Goal: Find specific page/section: Find specific page/section

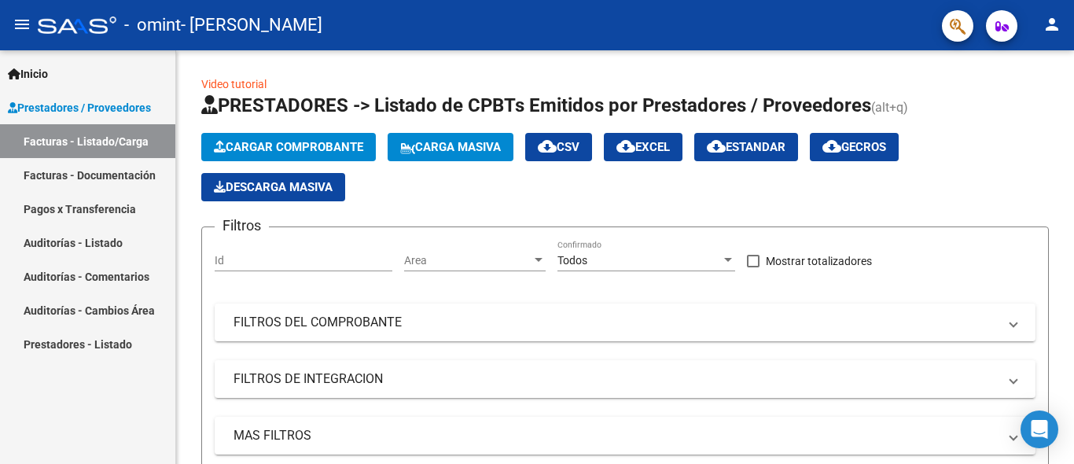
scroll to position [413, 0]
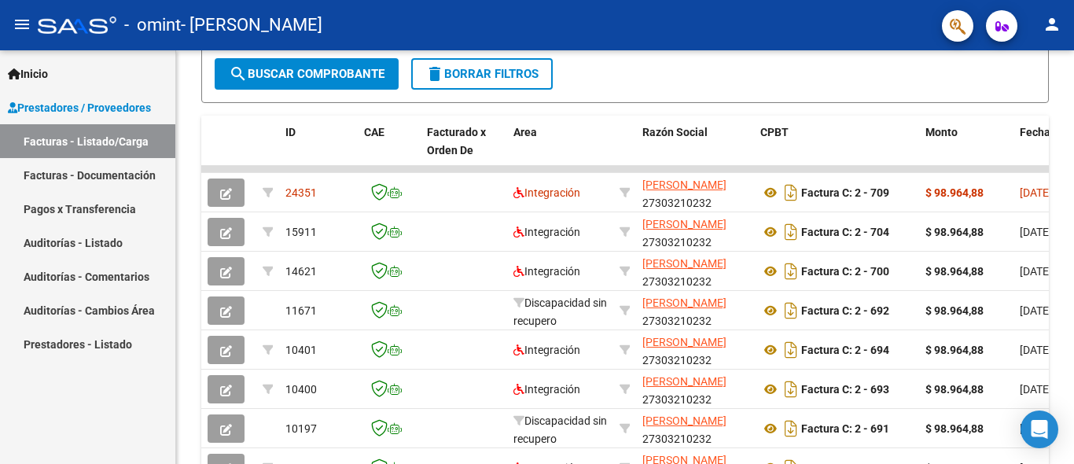
click at [1071, 332] on div at bounding box center [1072, 256] width 4 height 413
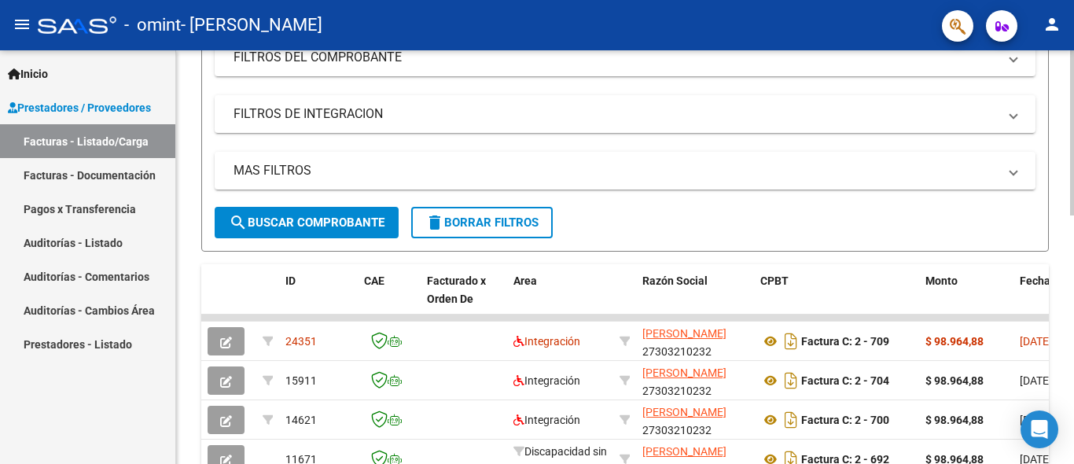
click at [1073, 215] on div at bounding box center [1072, 132] width 4 height 165
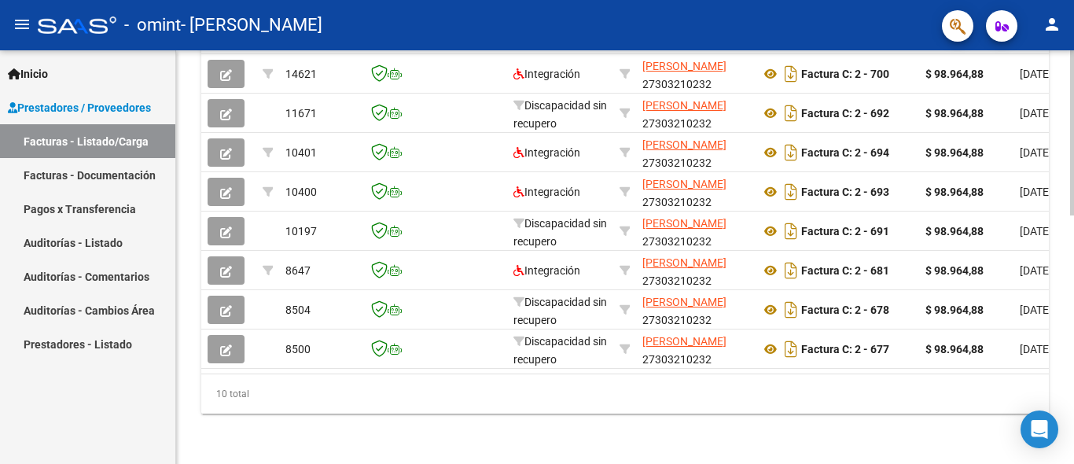
scroll to position [624, 0]
click at [1073, 215] on div at bounding box center [1072, 132] width 4 height 165
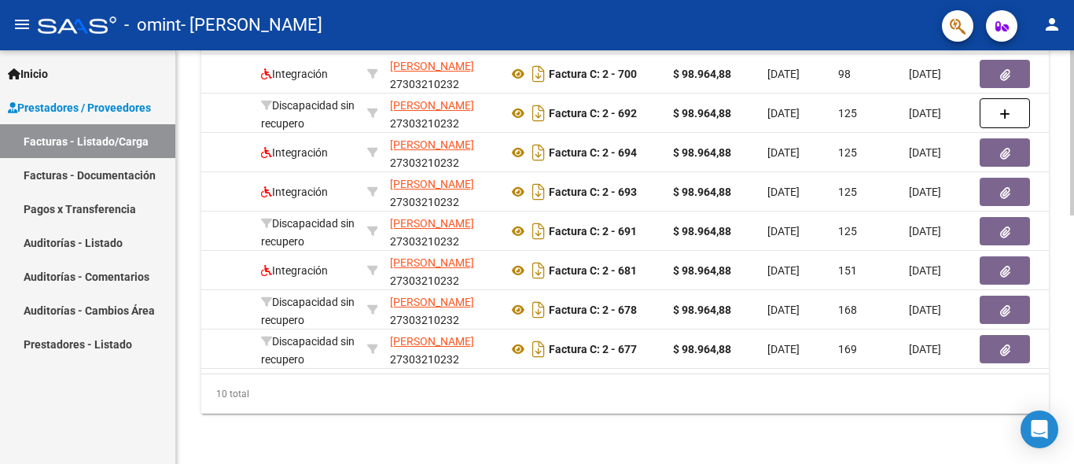
scroll to position [0, 283]
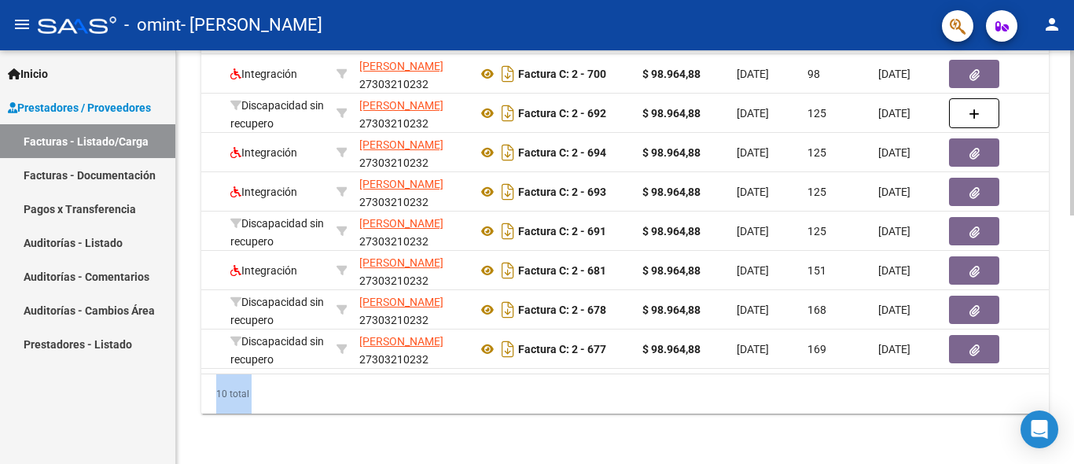
drag, startPoint x: 1067, startPoint y: 314, endPoint x: 1071, endPoint y: 280, distance: 34.7
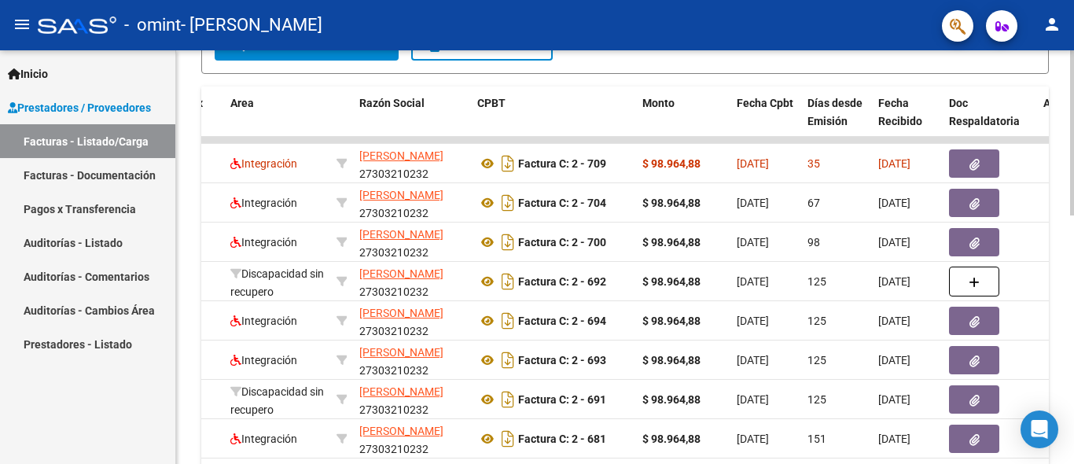
scroll to position [418, 0]
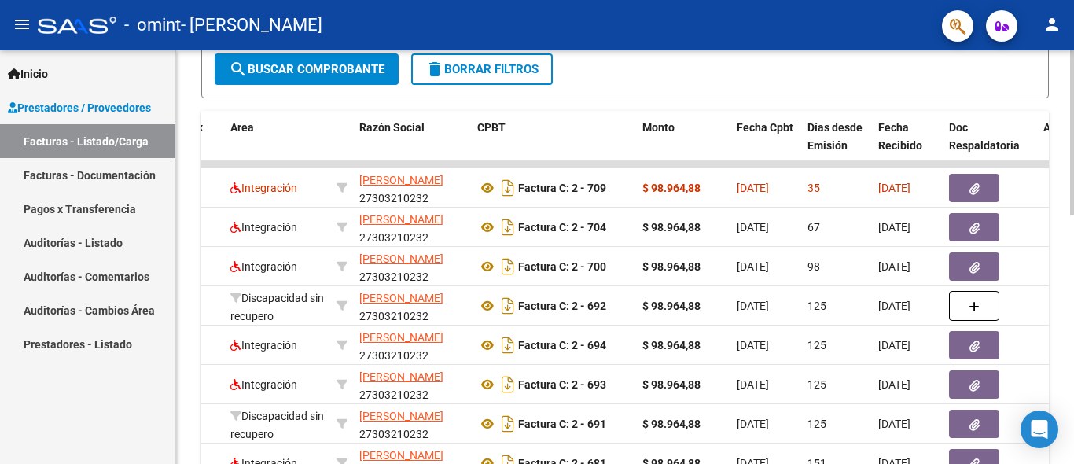
click at [1073, 215] on div at bounding box center [1072, 132] width 4 height 165
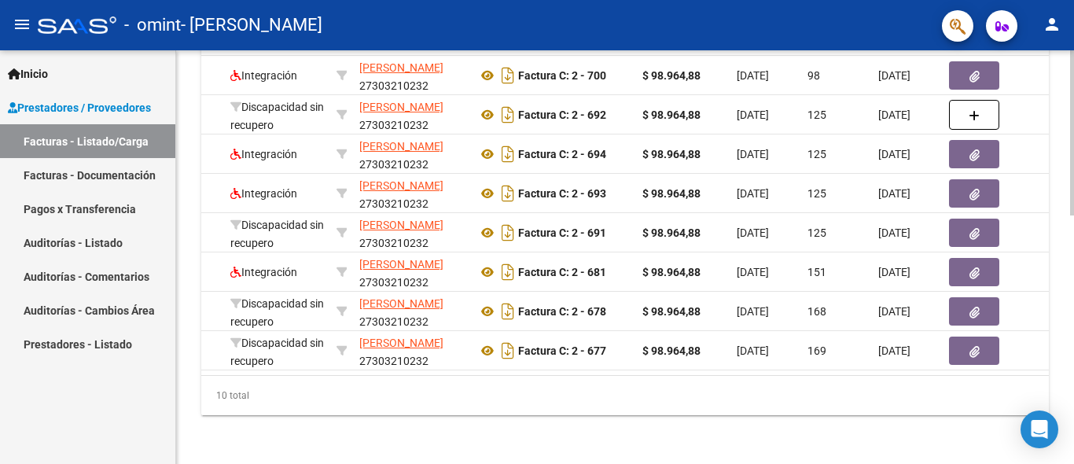
scroll to position [624, 0]
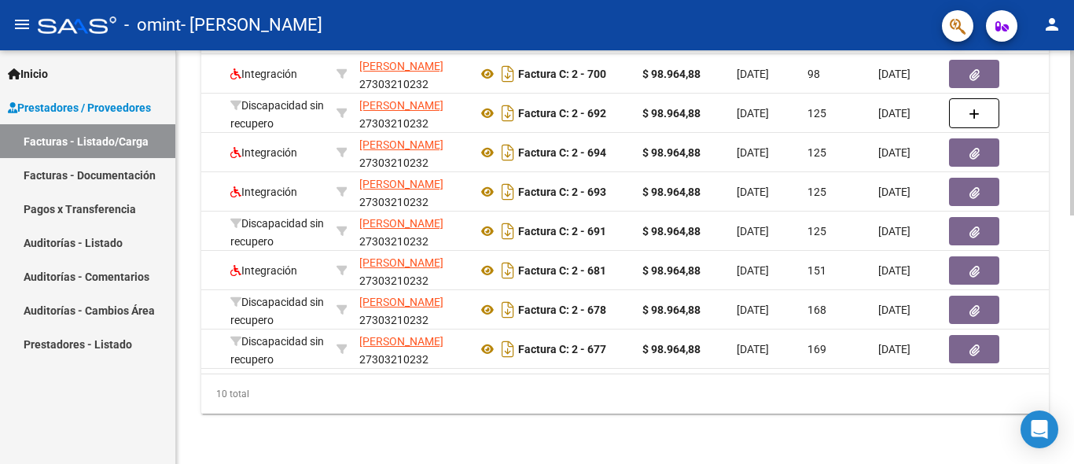
click at [1073, 215] on div at bounding box center [1072, 132] width 4 height 165
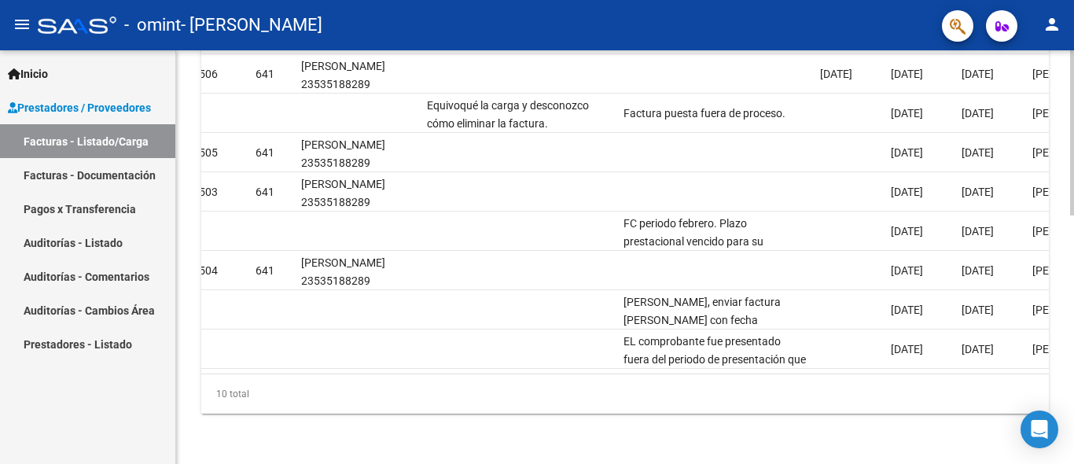
click at [1073, 215] on div at bounding box center [1072, 132] width 4 height 165
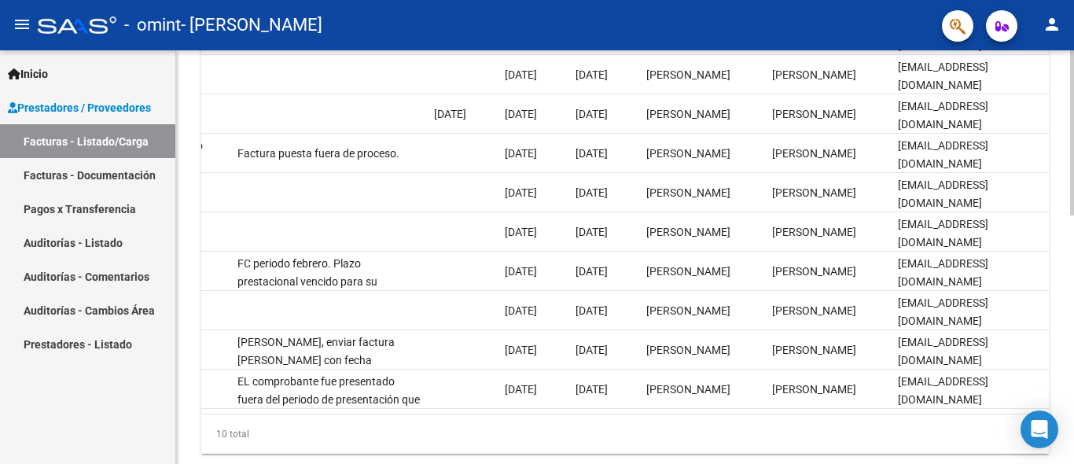
scroll to position [588, 0]
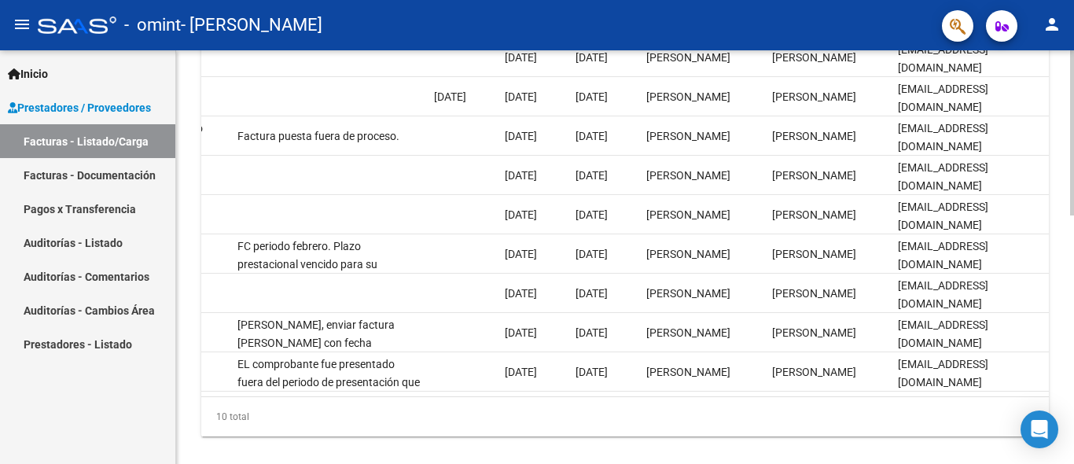
click at [1073, 215] on div at bounding box center [1072, 132] width 4 height 165
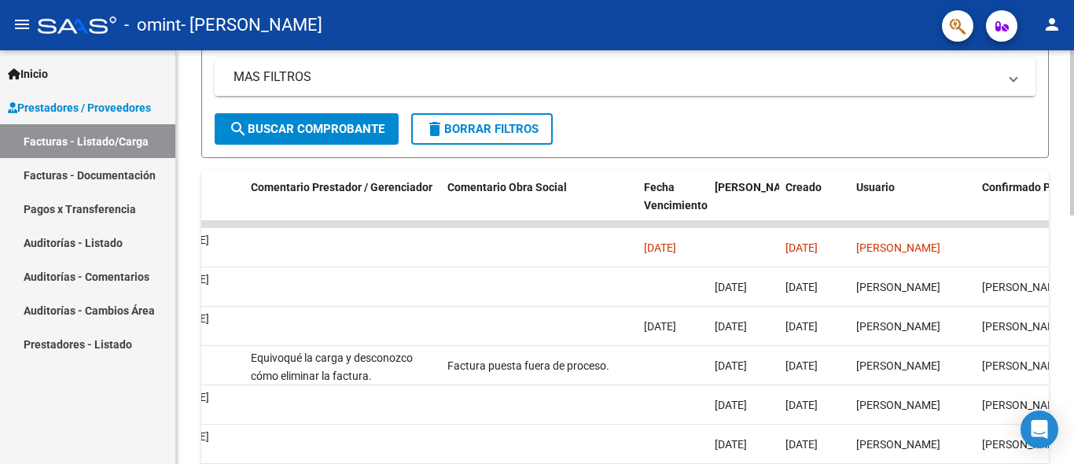
scroll to position [355, 0]
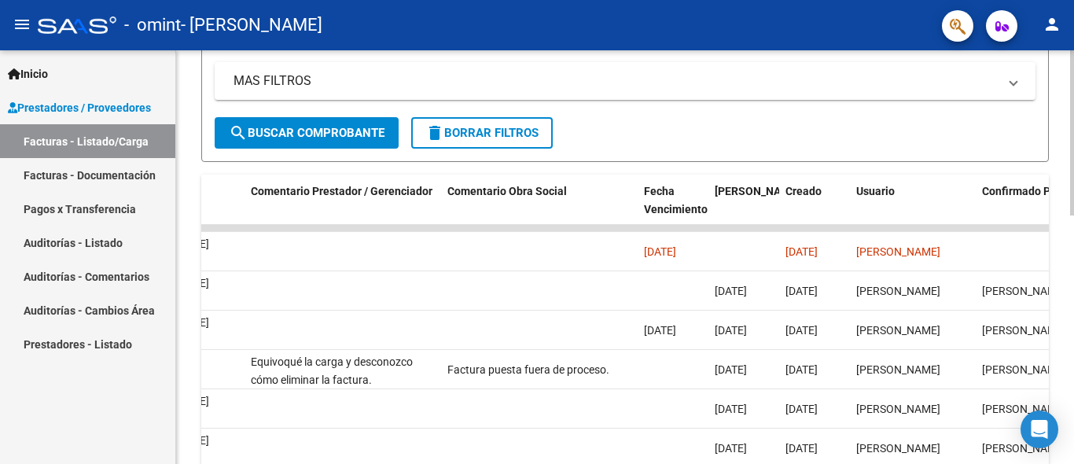
click at [1064, 243] on div "Video tutorial PRESTADORES -> Listado de CPBTs Emitidos por Prestadores / Prove…" at bounding box center [627, 208] width 902 height 1024
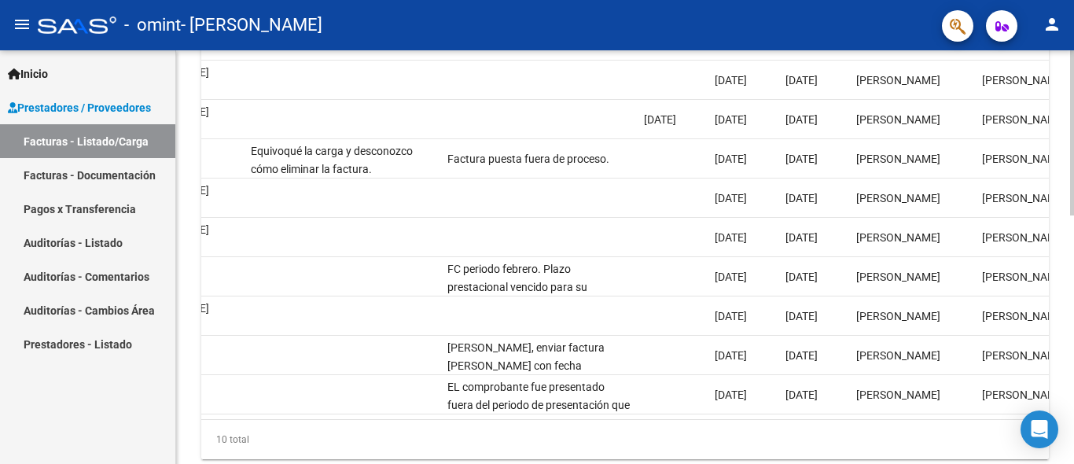
scroll to position [624, 0]
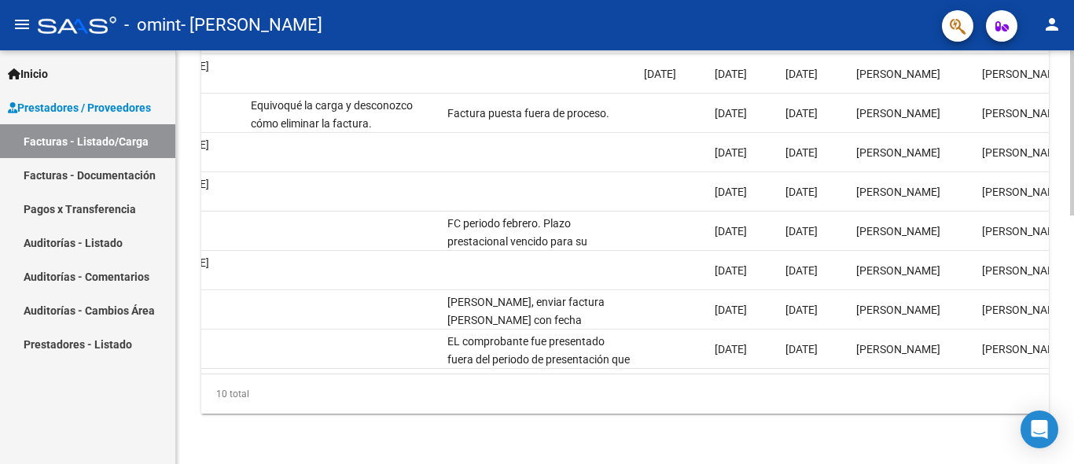
click at [1072, 215] on div at bounding box center [1072, 132] width 4 height 165
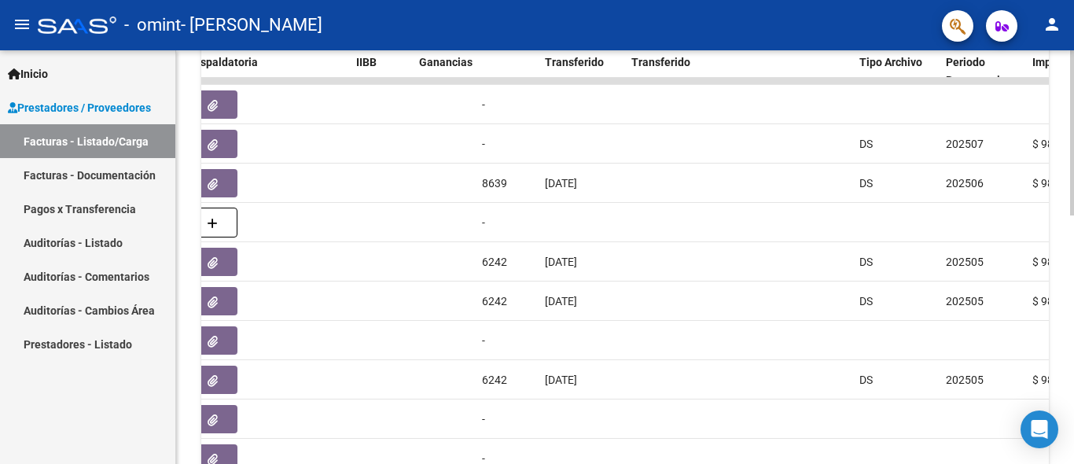
scroll to position [503, 0]
click at [1073, 215] on div at bounding box center [1072, 132] width 4 height 165
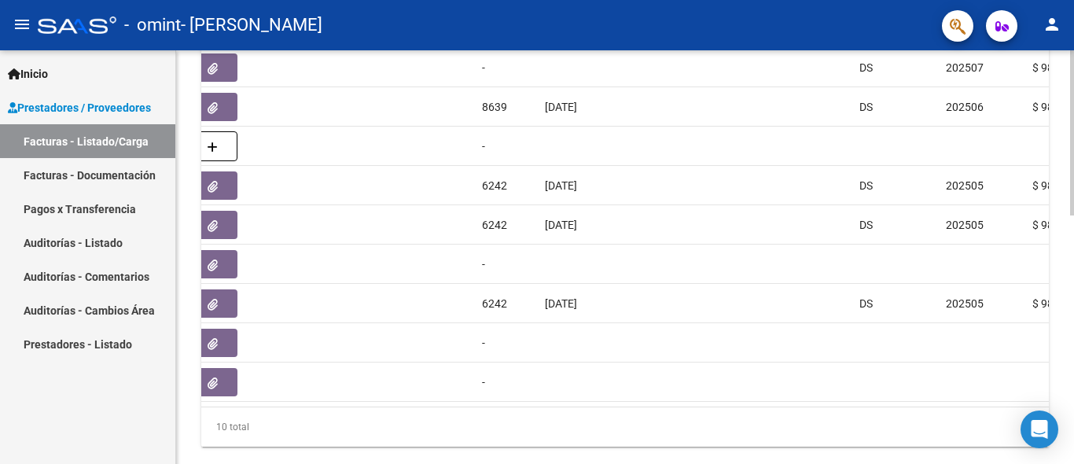
scroll to position [607, 0]
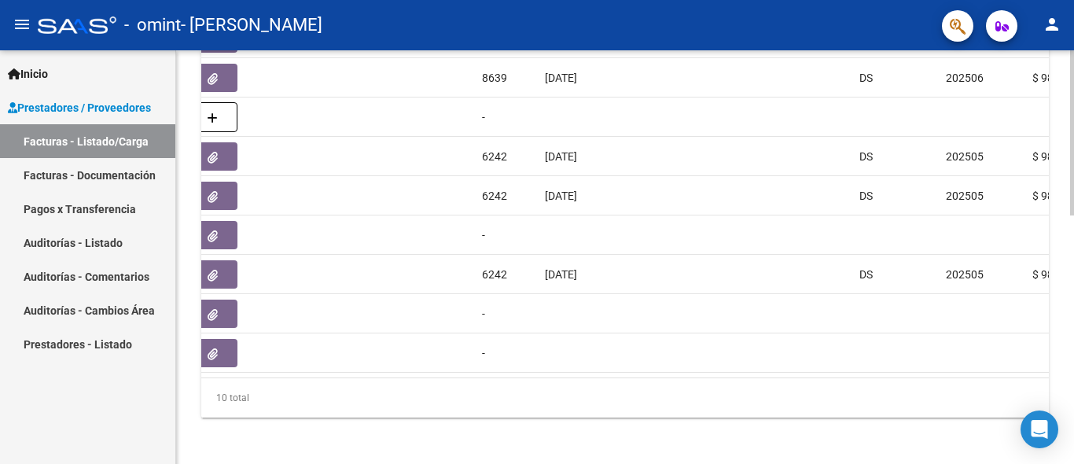
click at [1071, 215] on div at bounding box center [1072, 132] width 4 height 165
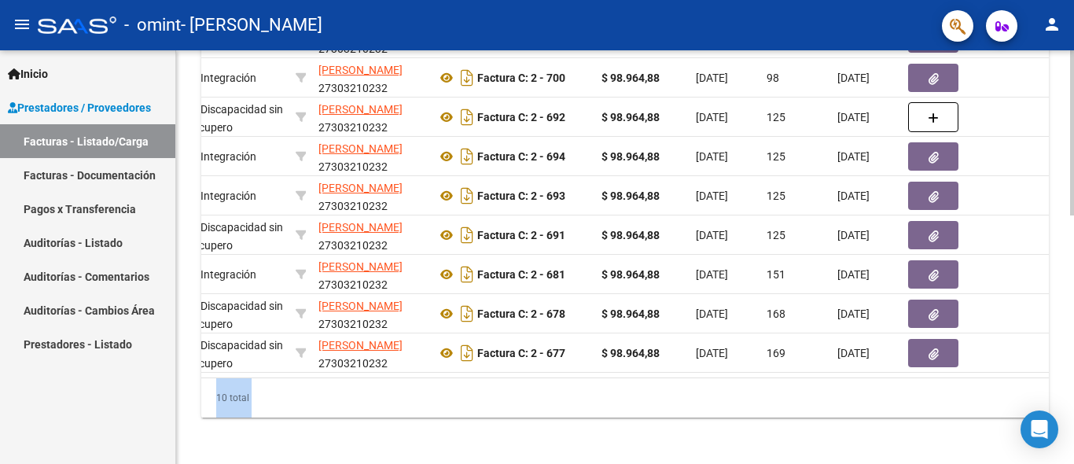
scroll to position [0, 263]
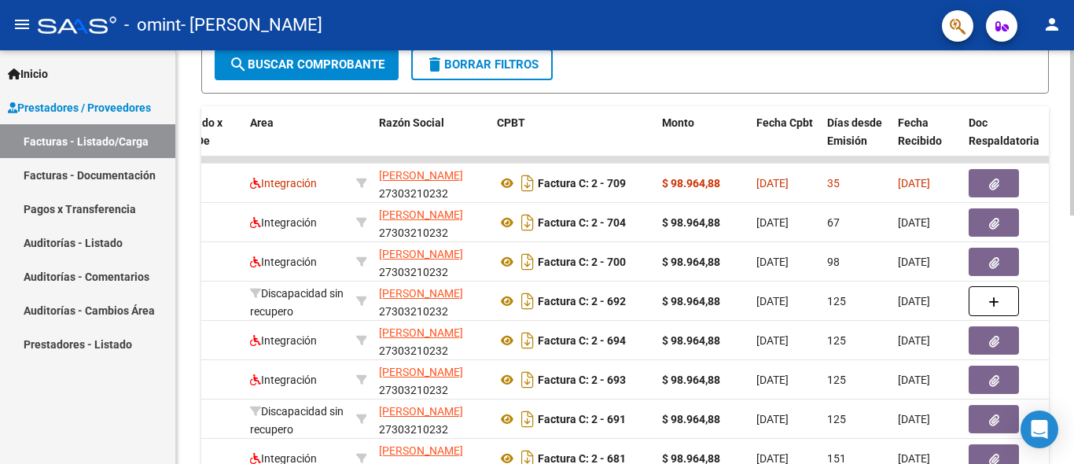
click at [1071, 215] on div at bounding box center [1072, 132] width 4 height 165
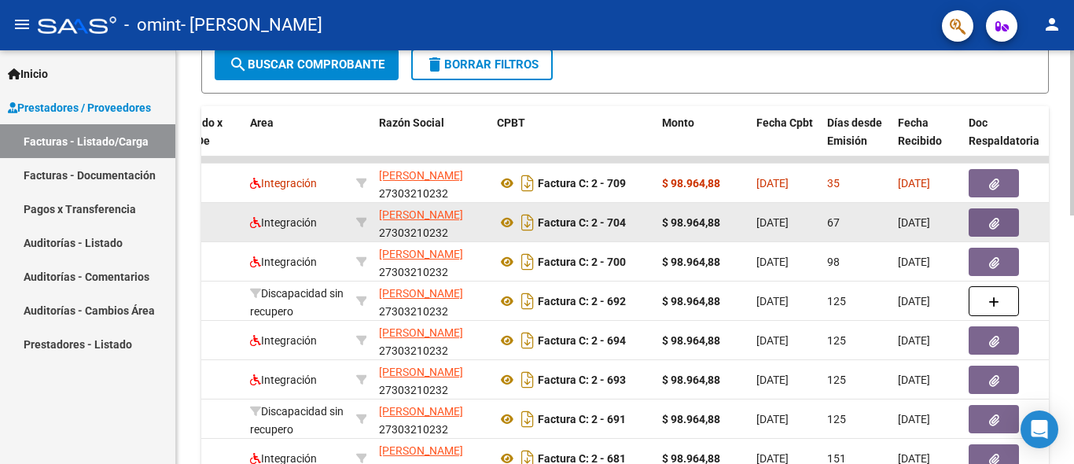
scroll to position [421, 0]
